Goal: Information Seeking & Learning: Learn about a topic

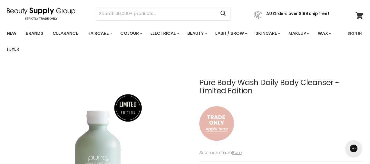
scroll to position [18, 0]
click at [215, 118] on img "Main content" at bounding box center [217, 123] width 35 height 45
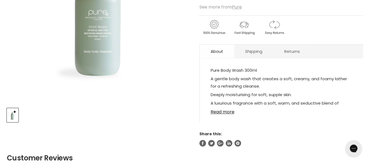
scroll to position [163, 0]
click at [226, 110] on link "Read more" at bounding box center [282, 110] width 142 height 8
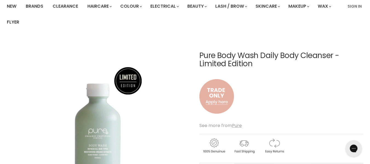
scroll to position [45, 0]
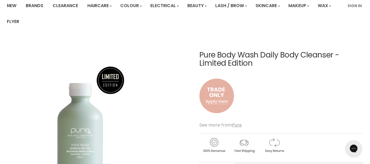
click at [109, 79] on img "Pure Body Wash Daily Body Cleanser - Limited Edition image. Click or Scroll to …" at bounding box center [81, 129] width 149 height 184
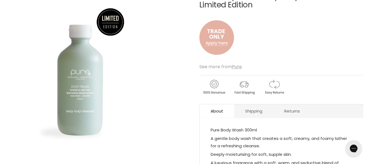
scroll to position [104, 0]
